Goal: Task Accomplishment & Management: Manage account settings

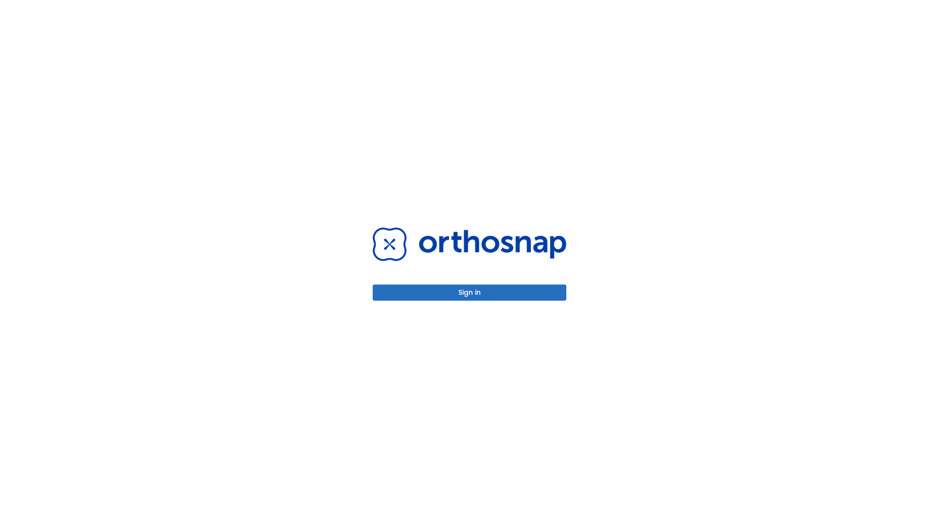
click at [469, 292] on button "Sign in" at bounding box center [470, 293] width 194 height 16
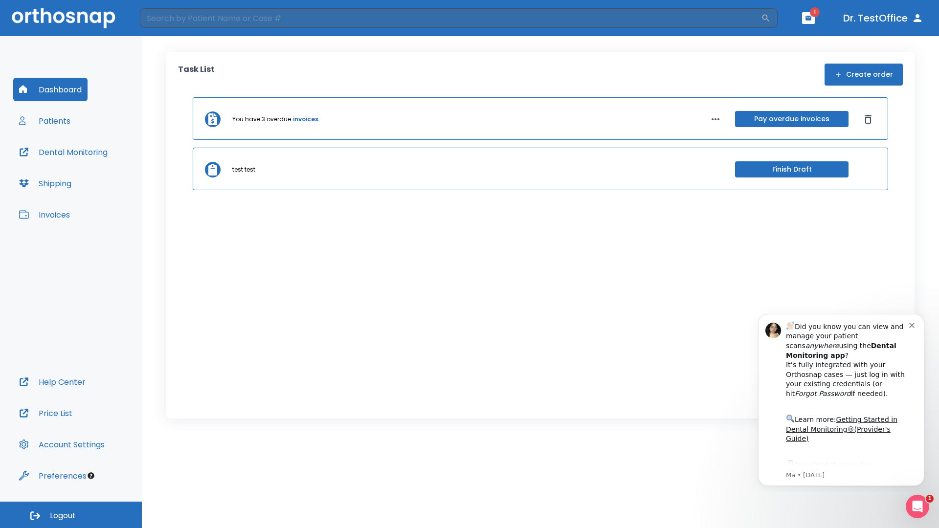
click at [71, 515] on span "Logout" at bounding box center [63, 515] width 26 height 11
